Goal: Navigation & Orientation: Go to known website

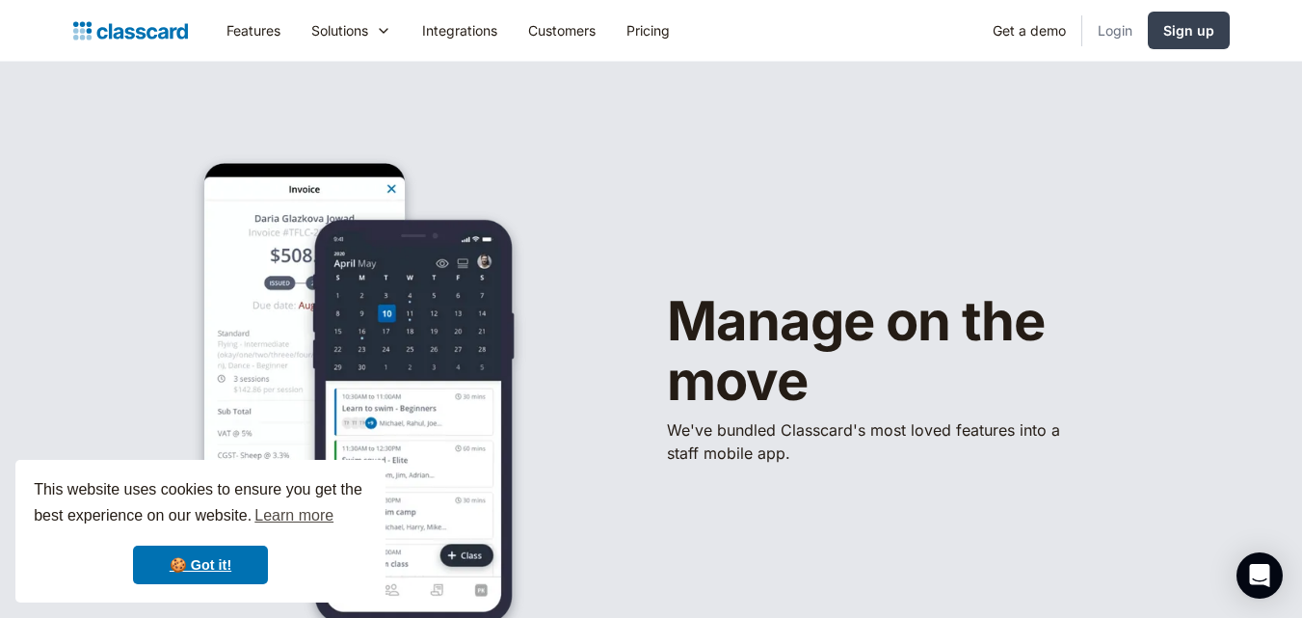
click at [1117, 21] on link "Login" at bounding box center [1115, 30] width 66 height 43
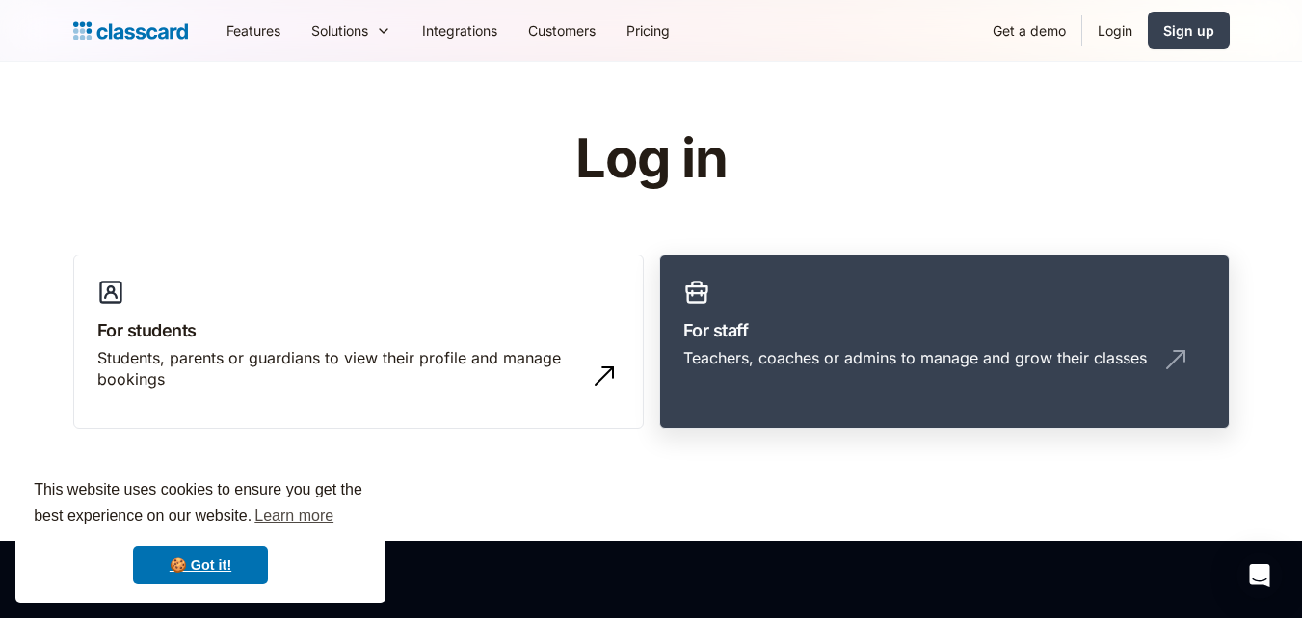
click at [768, 312] on link "For staff Teachers, coaches or admins to manage and grow their classes" at bounding box center [944, 341] width 570 height 175
